Goal: Check status: Check status

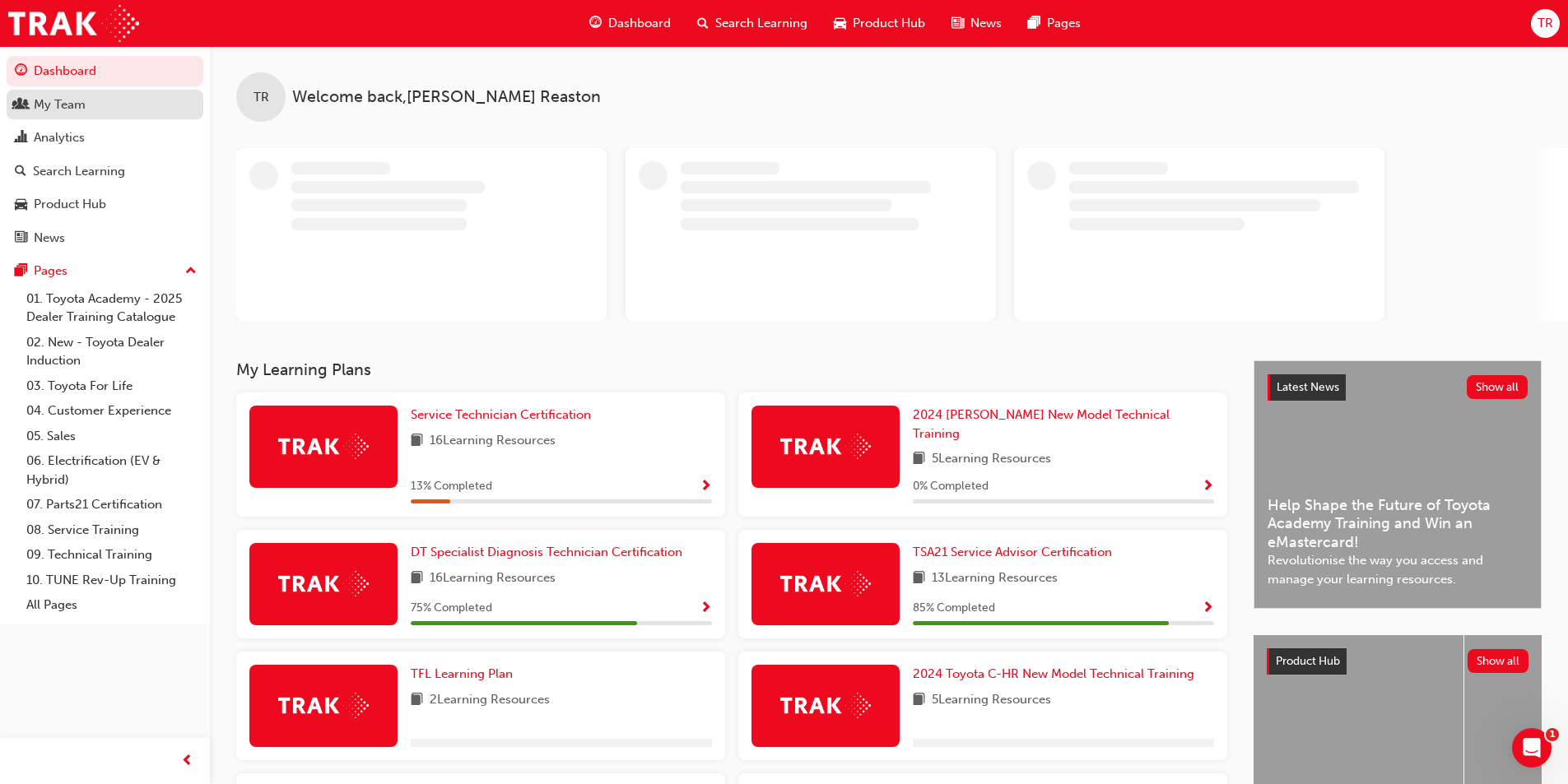
click at [71, 106] on div "My Team" at bounding box center [59, 105] width 52 height 19
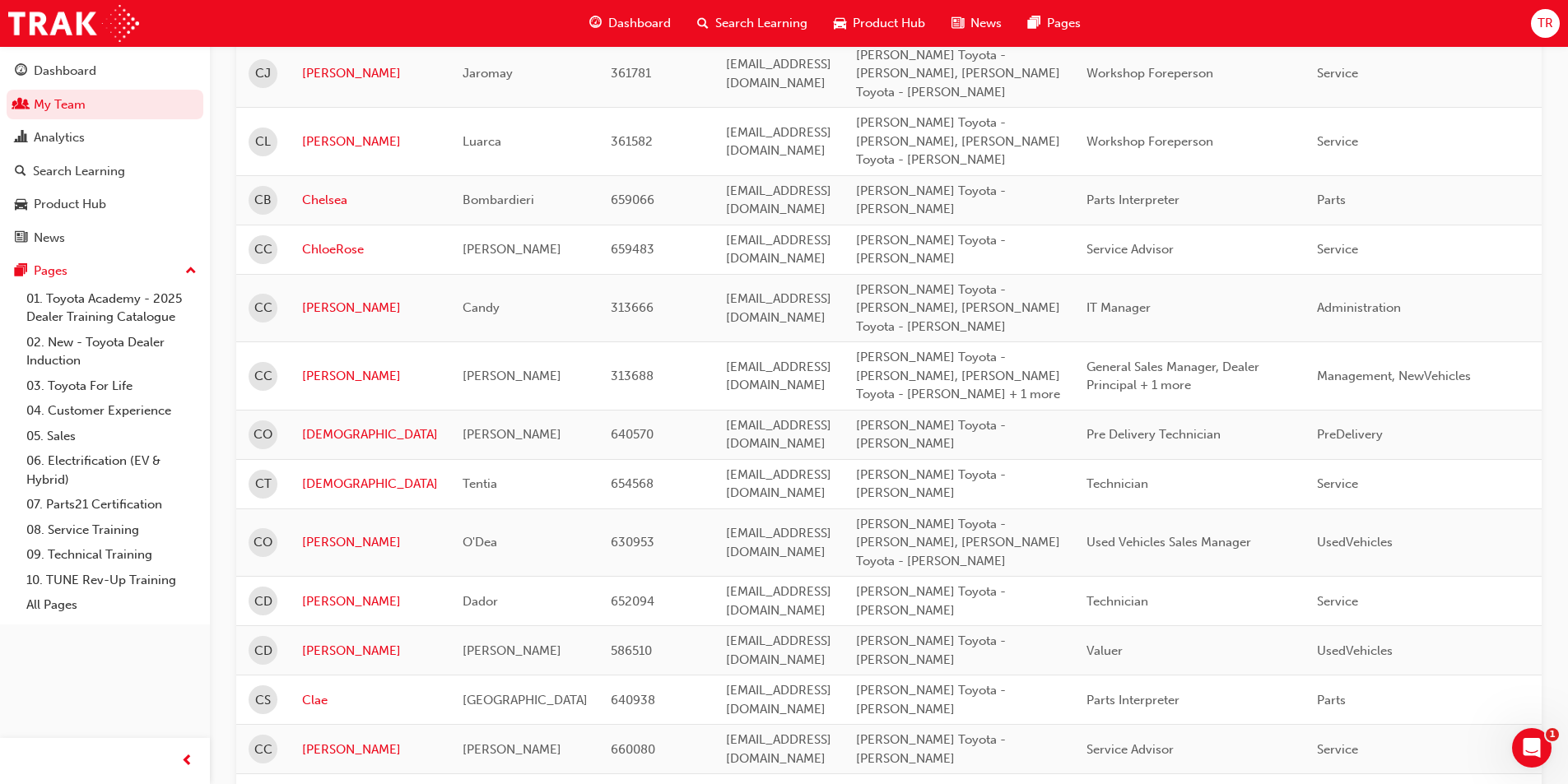
scroll to position [1916, 0]
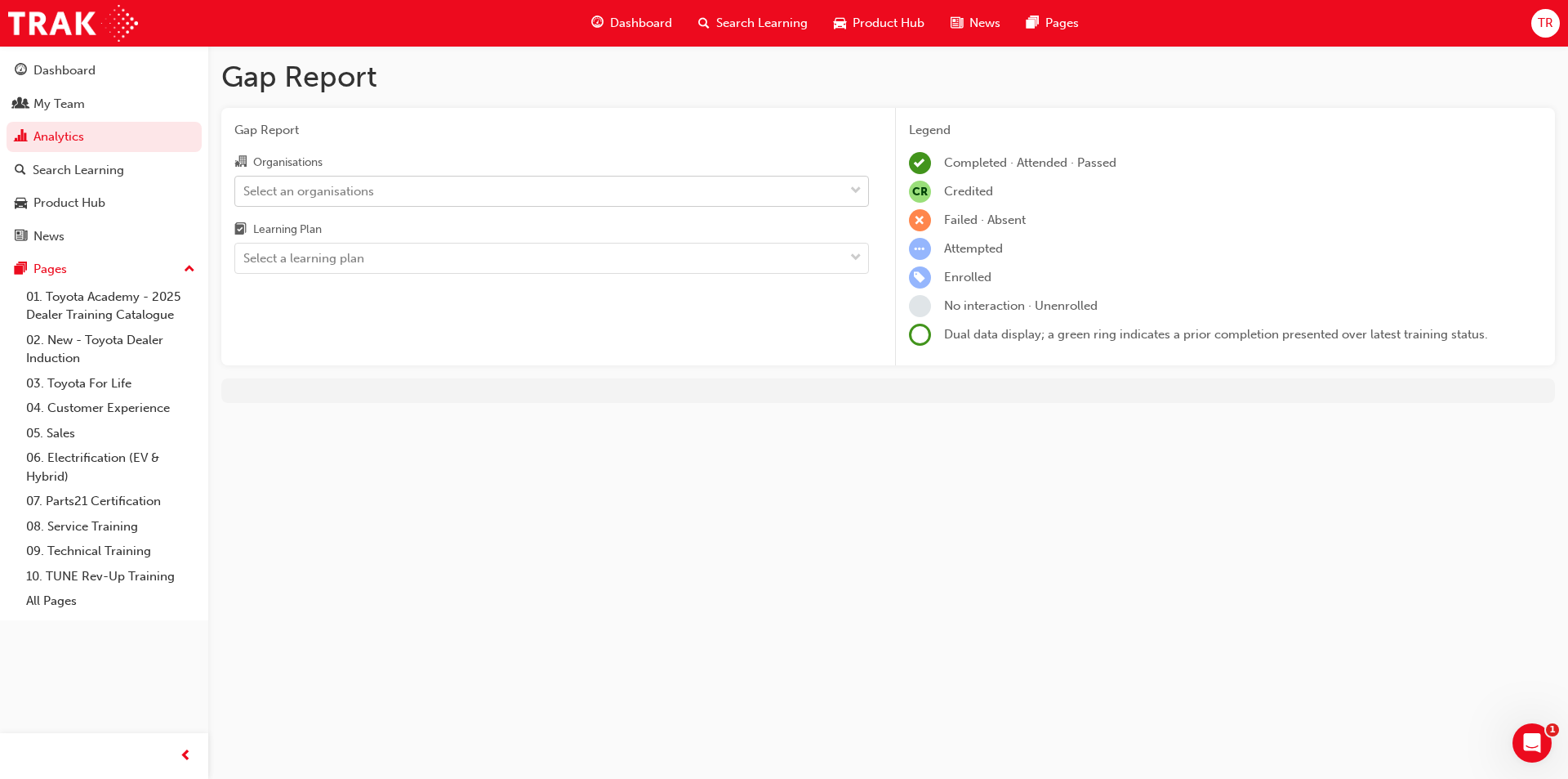
click at [338, 189] on div "Select an organisations" at bounding box center [308, 191] width 131 height 19
click at [245, 189] on input "Organisations Select an organisations" at bounding box center [244, 190] width 2 height 14
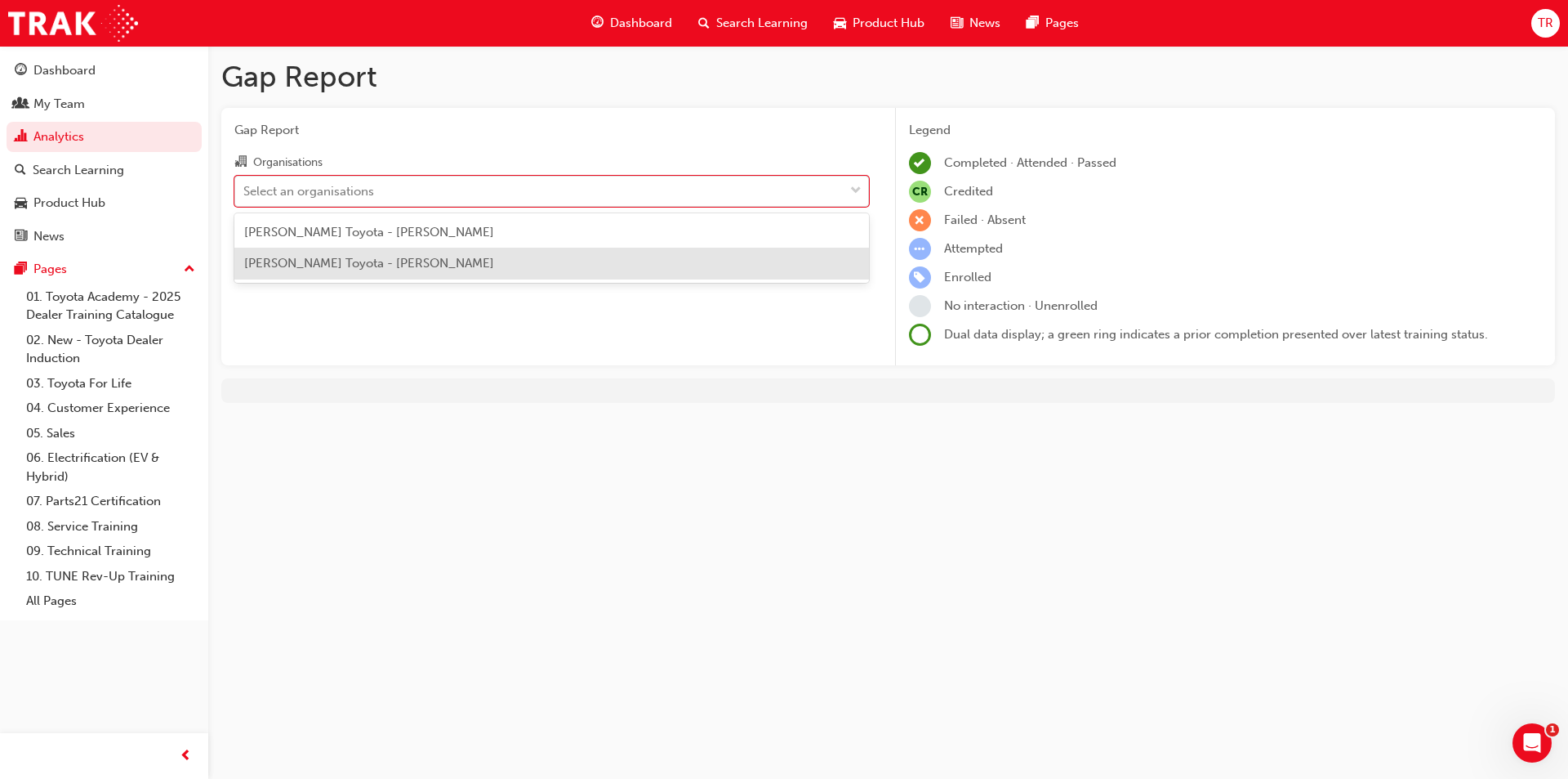
click at [347, 265] on span "[PERSON_NAME] Toyota - [PERSON_NAME]" at bounding box center [369, 263] width 250 height 14
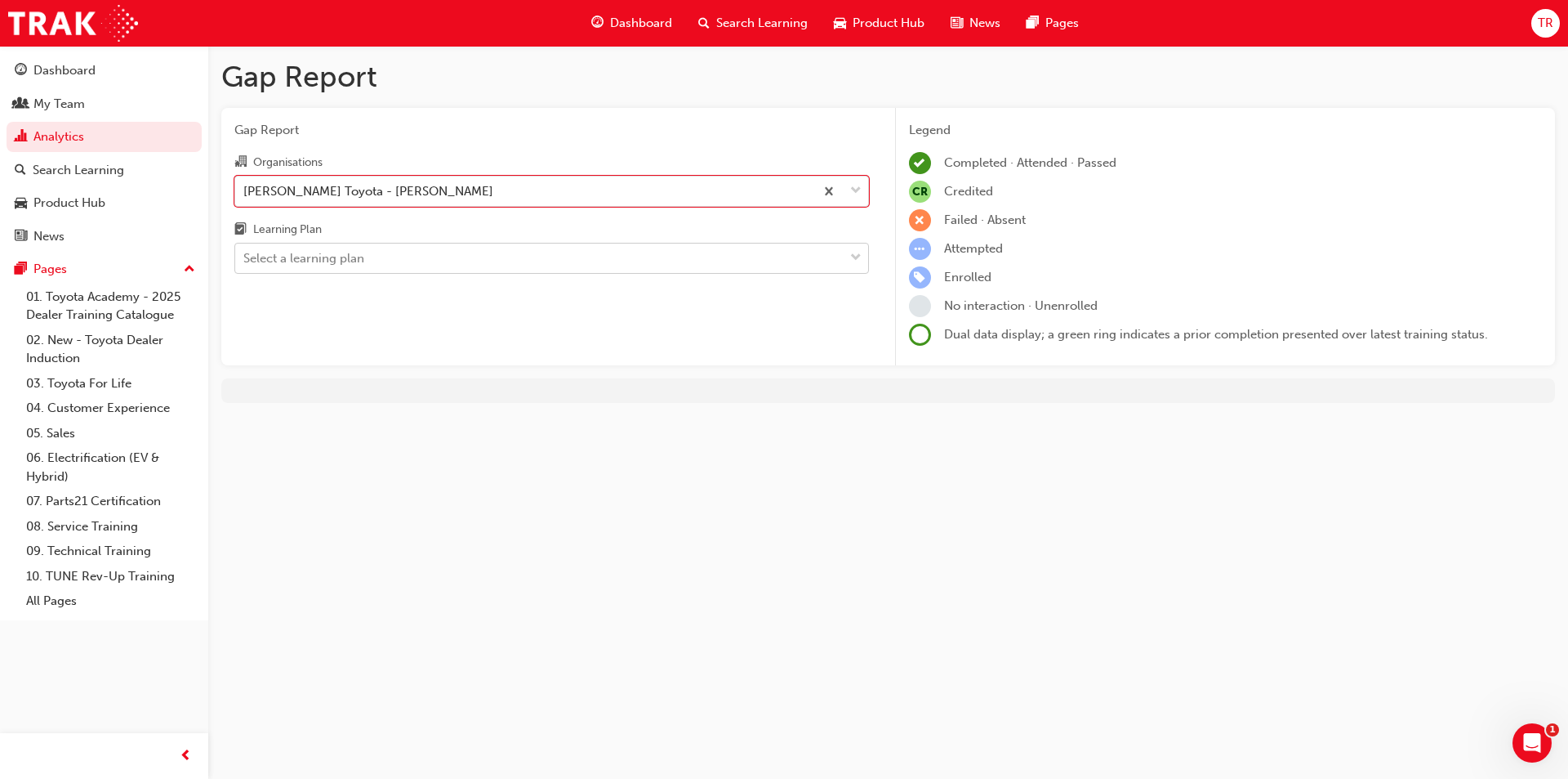
click at [346, 260] on div "Select a learning plan" at bounding box center [303, 258] width 121 height 19
click at [245, 260] on input "Learning Plan Select a learning plan" at bounding box center [244, 258] width 2 height 14
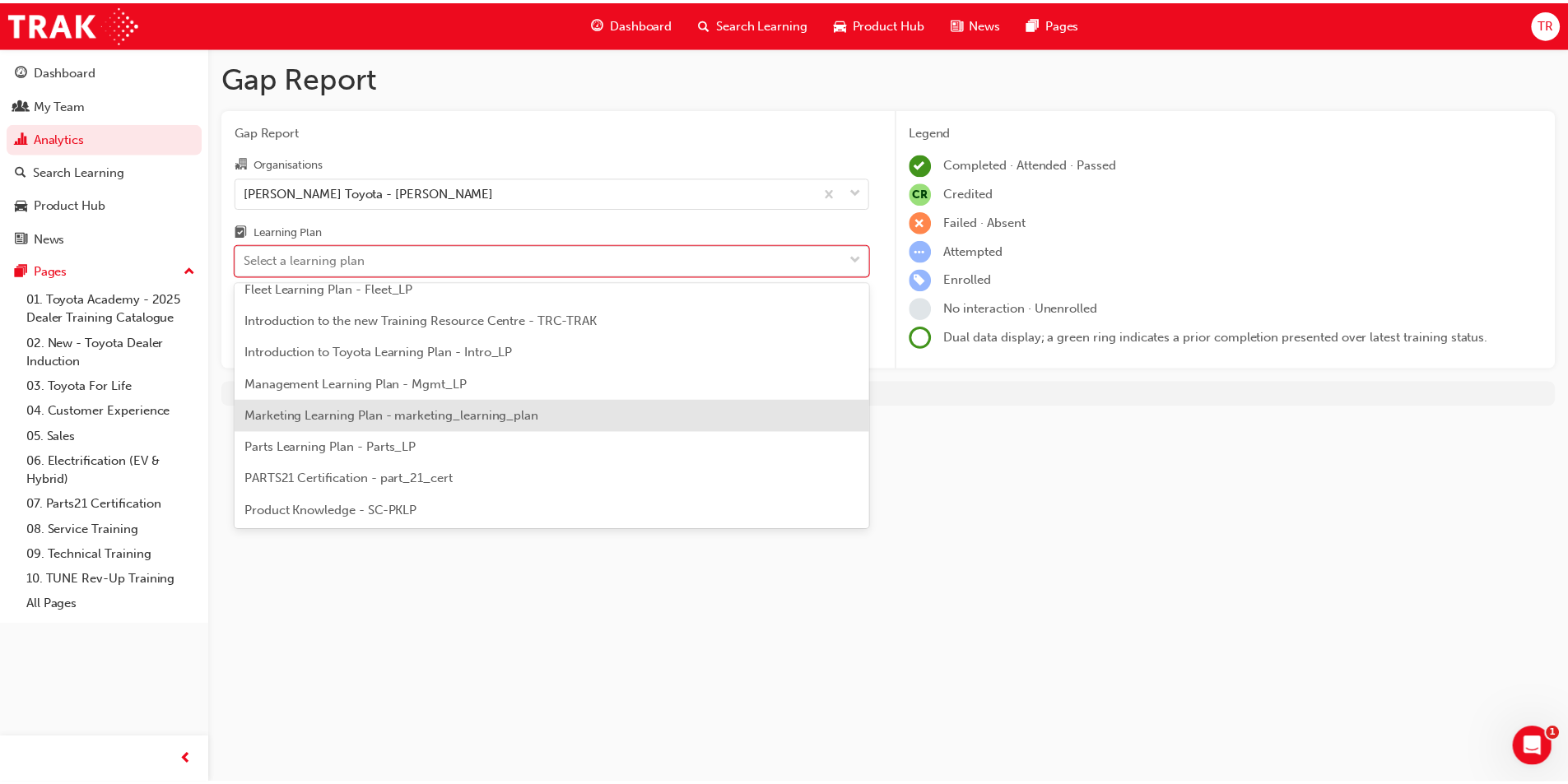
scroll to position [494, 0]
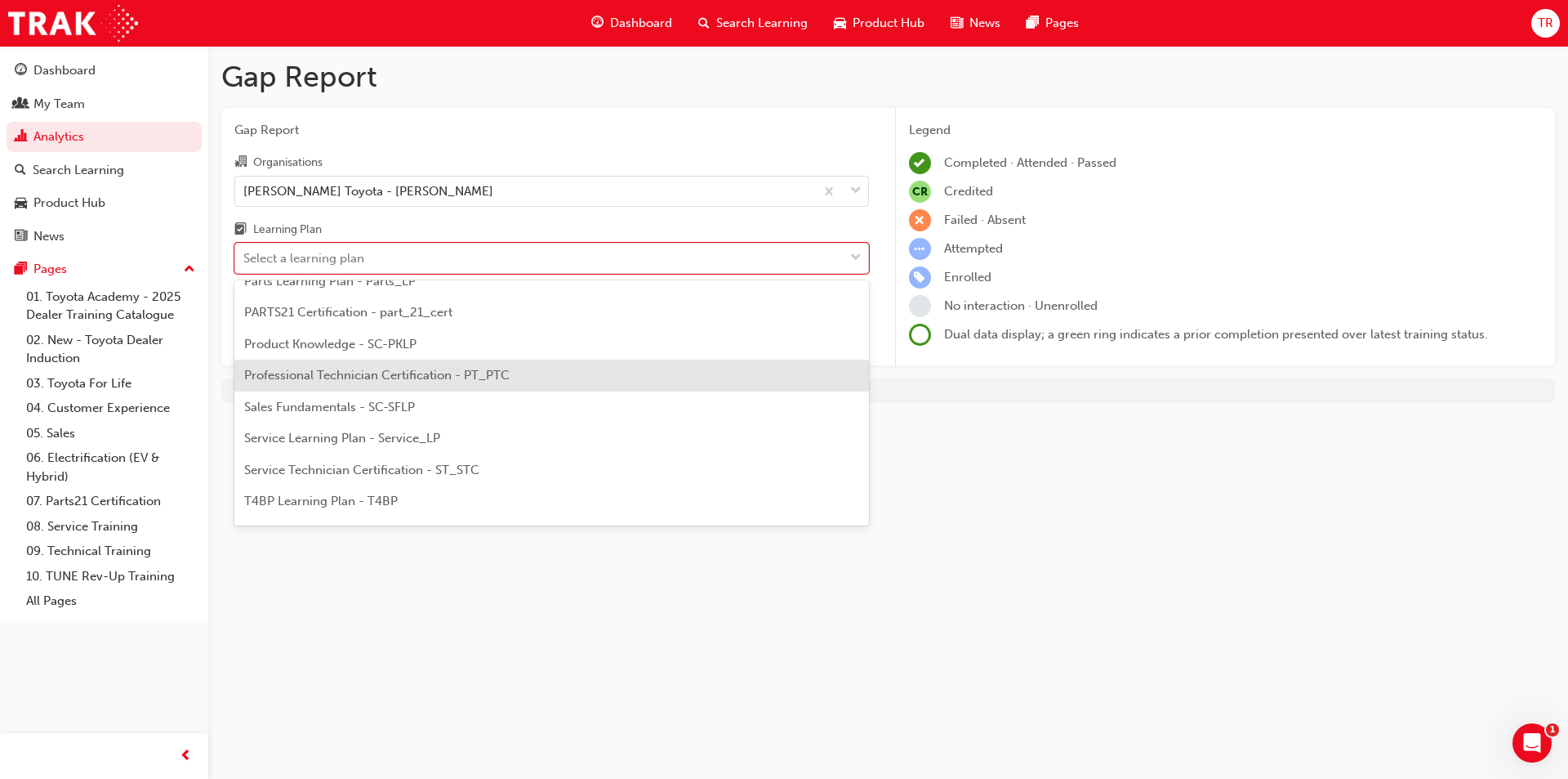
click at [345, 380] on span "Professional Technician Certification - PT_PTC" at bounding box center [377, 375] width 266 height 14
